Goal: Information Seeking & Learning: Learn about a topic

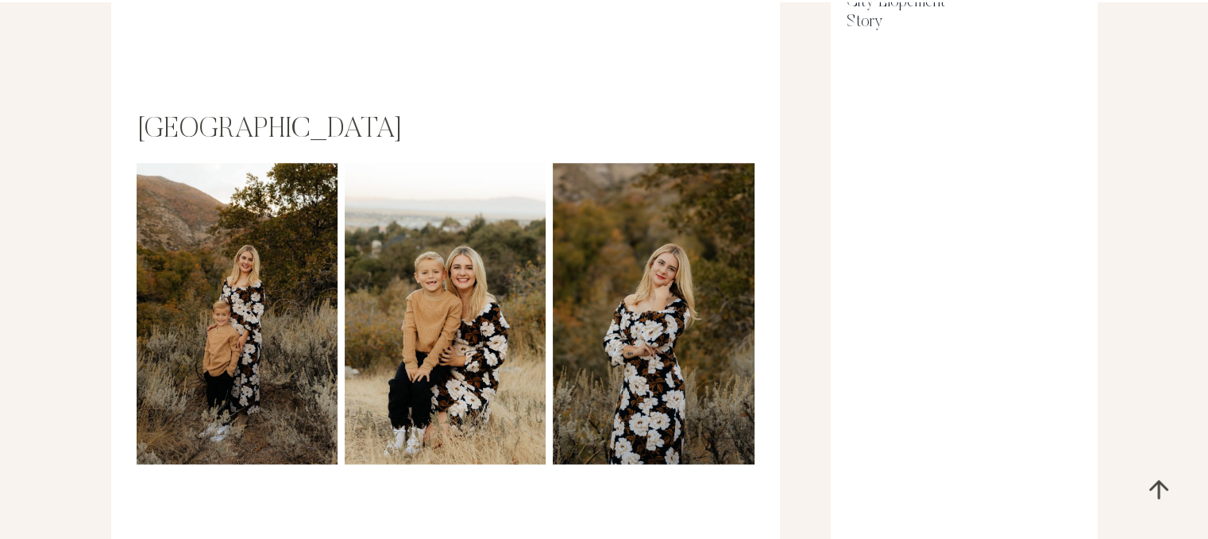
scroll to position [1567, 0]
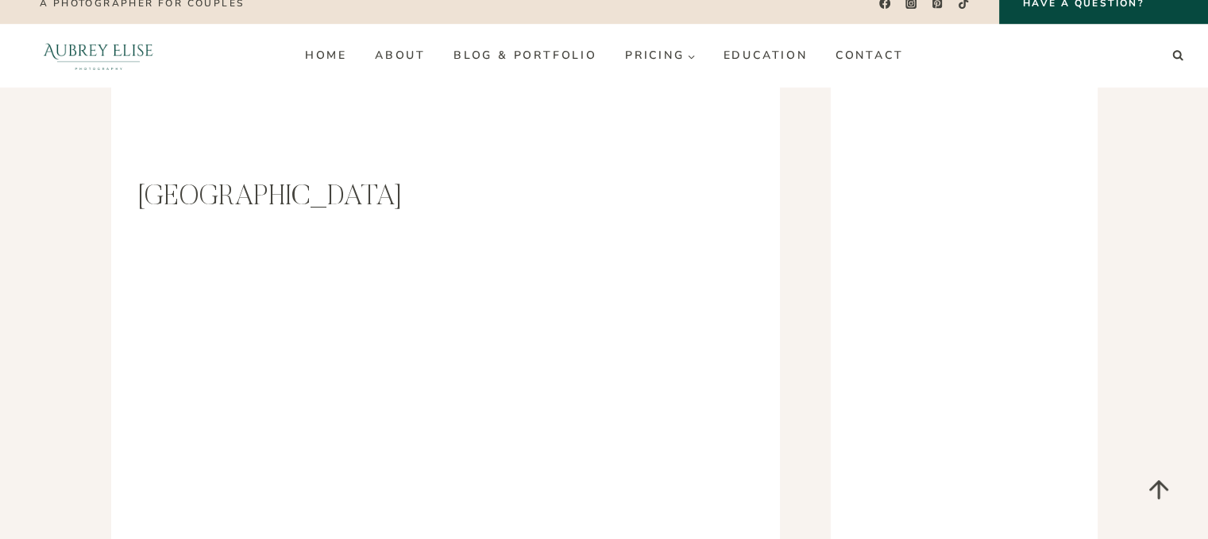
scroll to position [2558, 0]
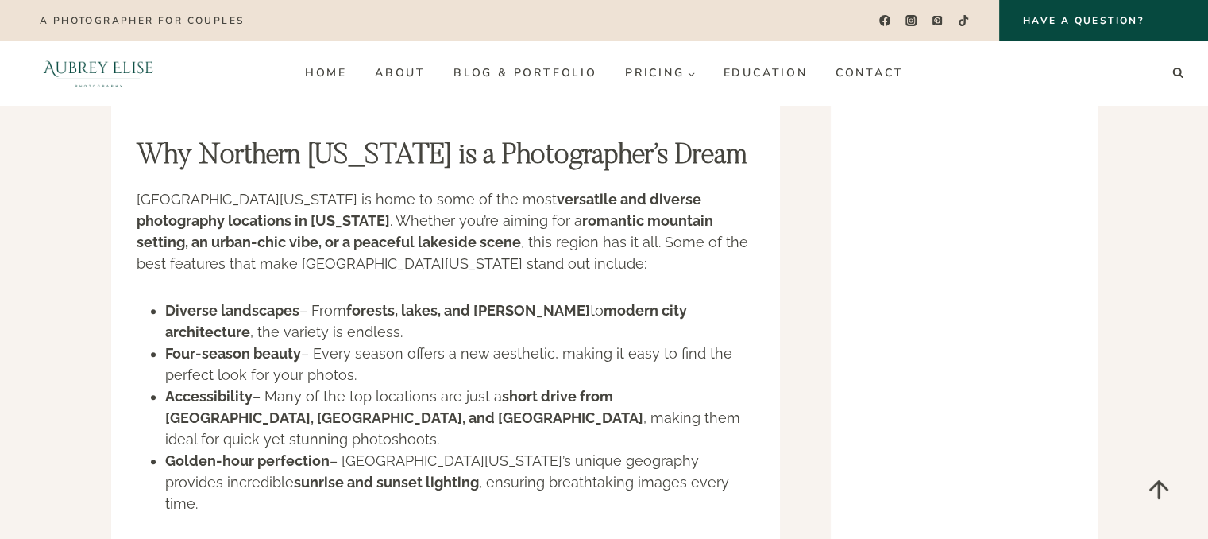
scroll to position [19527, 0]
